Goal: Find specific page/section: Find specific page/section

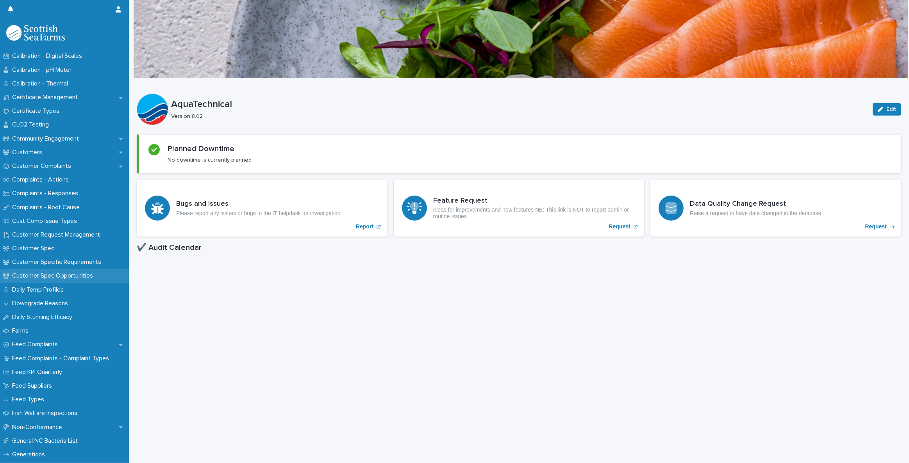
scroll to position [426, 0]
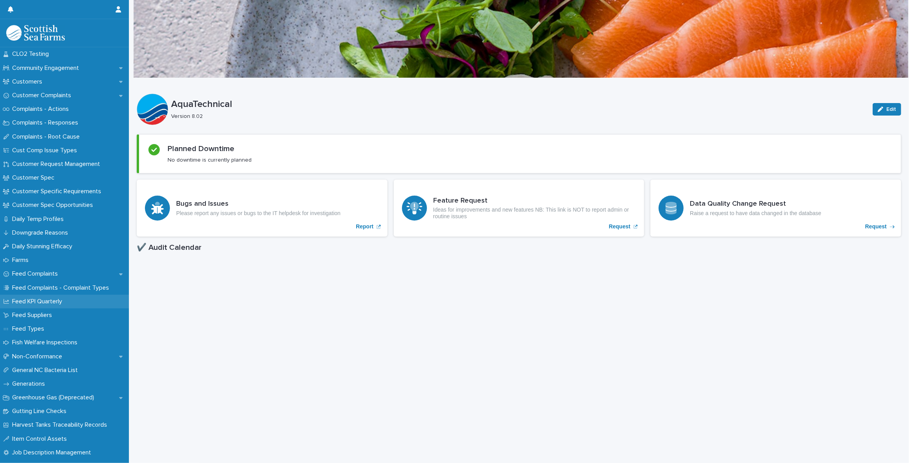
click at [44, 303] on p "Feed KPI Quarterly" at bounding box center [38, 301] width 59 height 7
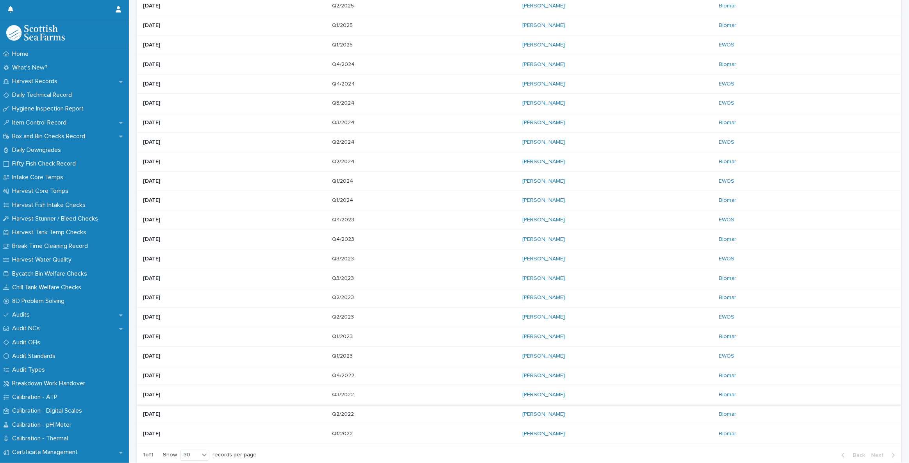
scroll to position [124, 0]
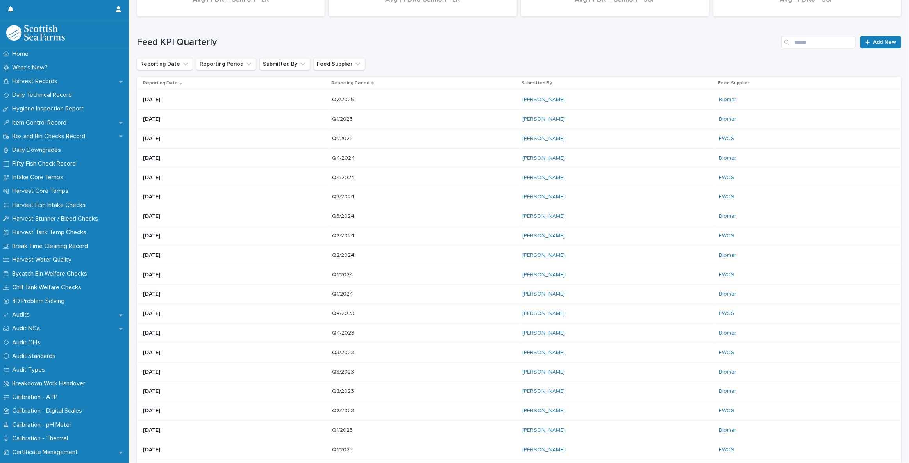
click at [350, 100] on p "Q2/2025" at bounding box center [343, 99] width 23 height 8
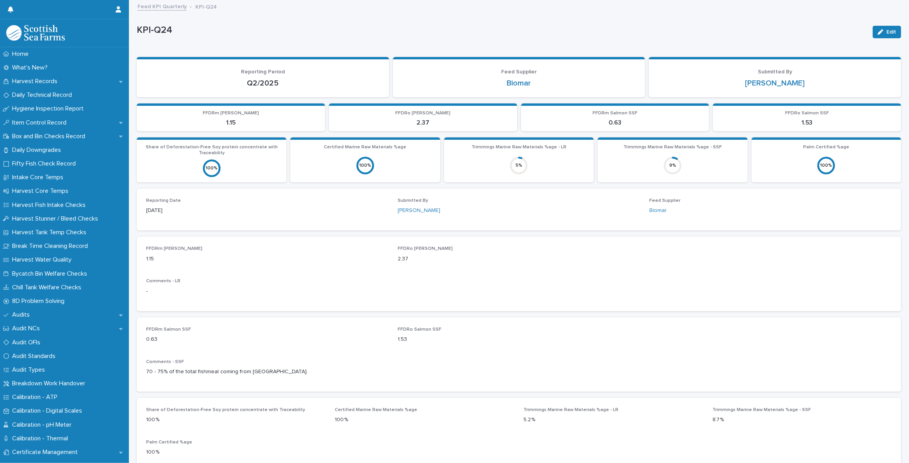
click at [171, 7] on link "Feed KPI Quarterly" at bounding box center [162, 6] width 49 height 9
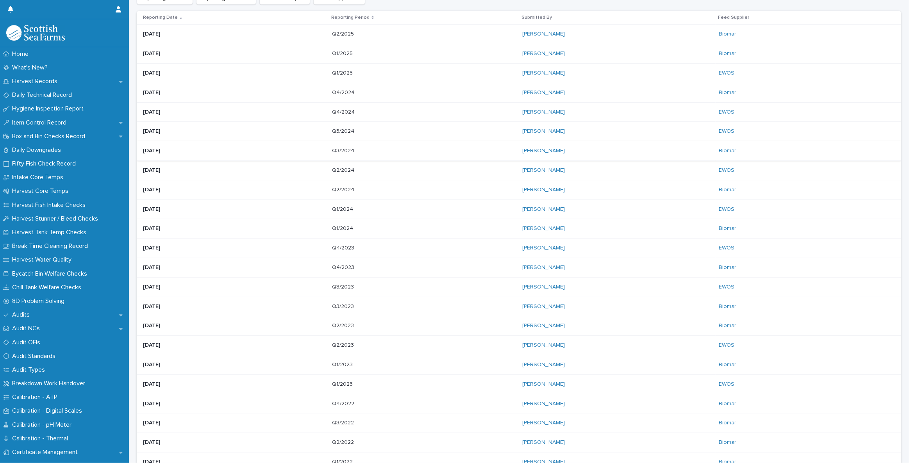
scroll to position [213, 0]
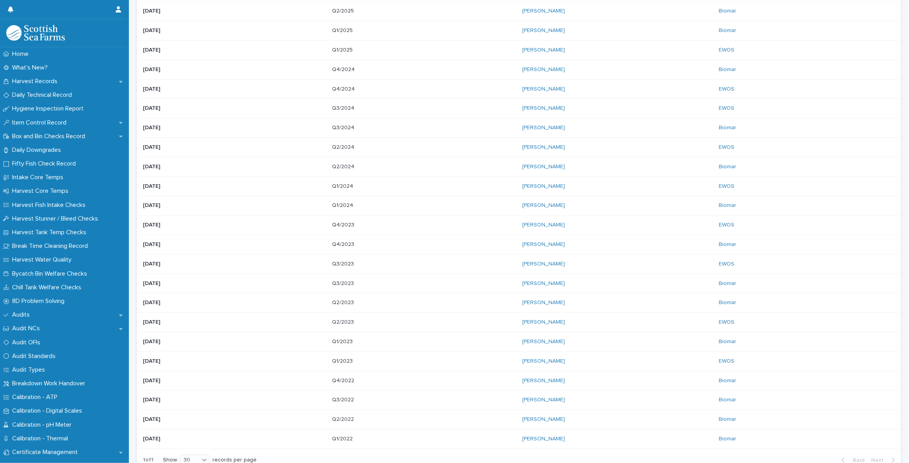
click at [692, 260] on div "[PERSON_NAME]" at bounding box center [617, 264] width 190 height 13
